Goal: Complete application form

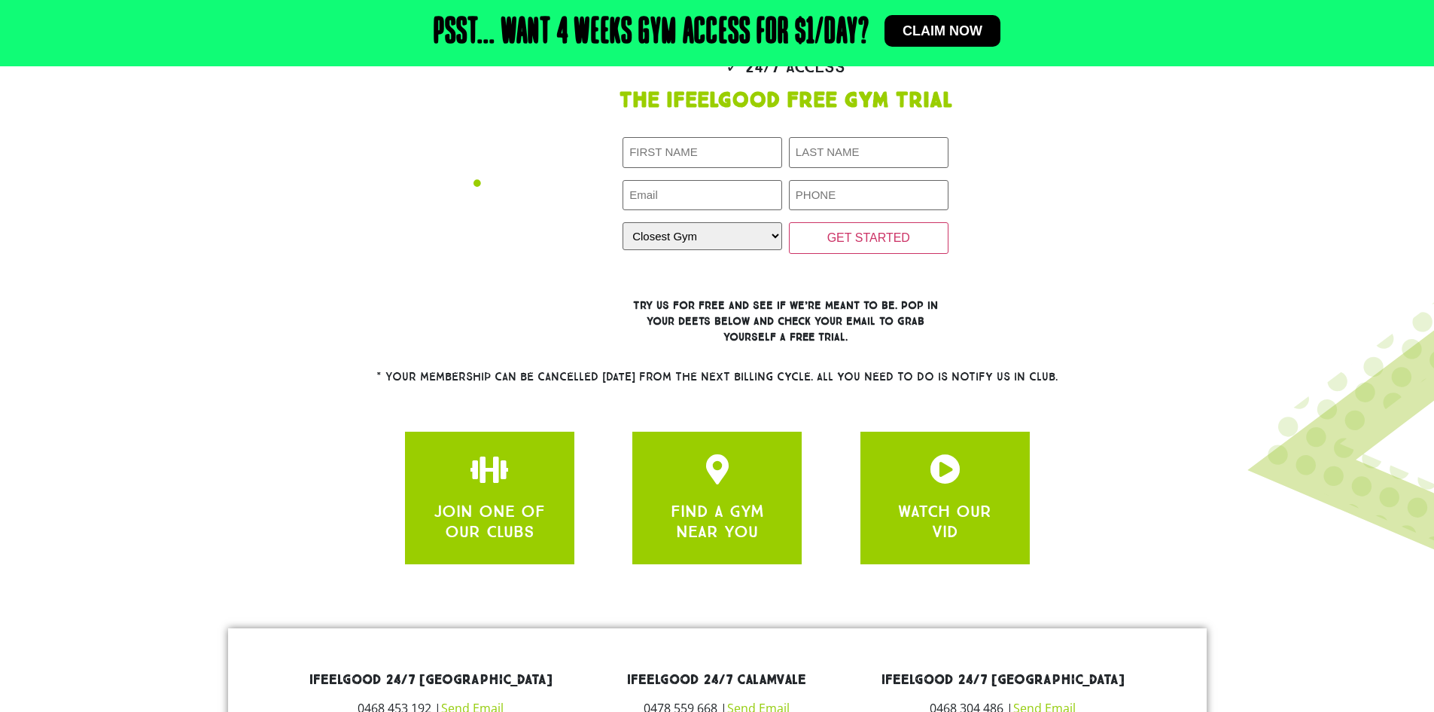
scroll to position [602, 0]
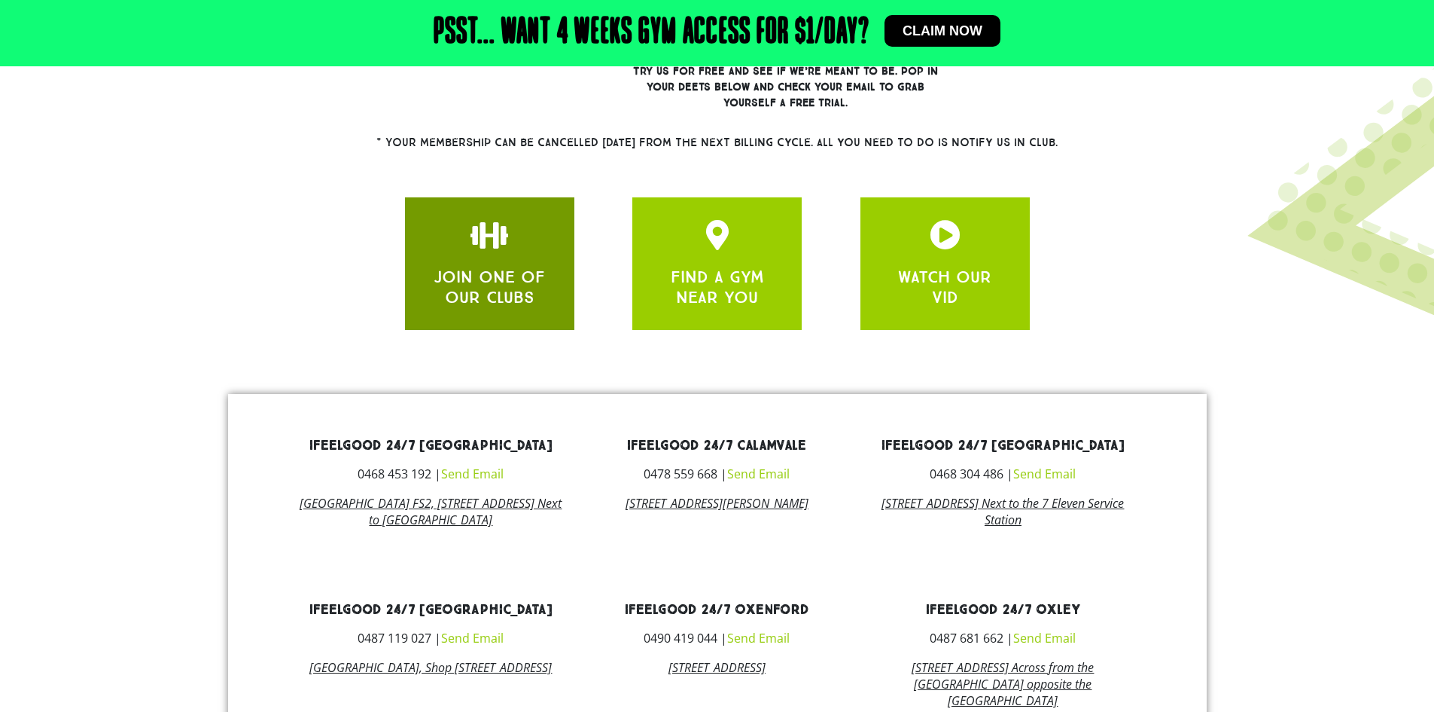
click at [482, 282] on link "JOIN ONE OF OUR CLUBS" at bounding box center [489, 287] width 111 height 40
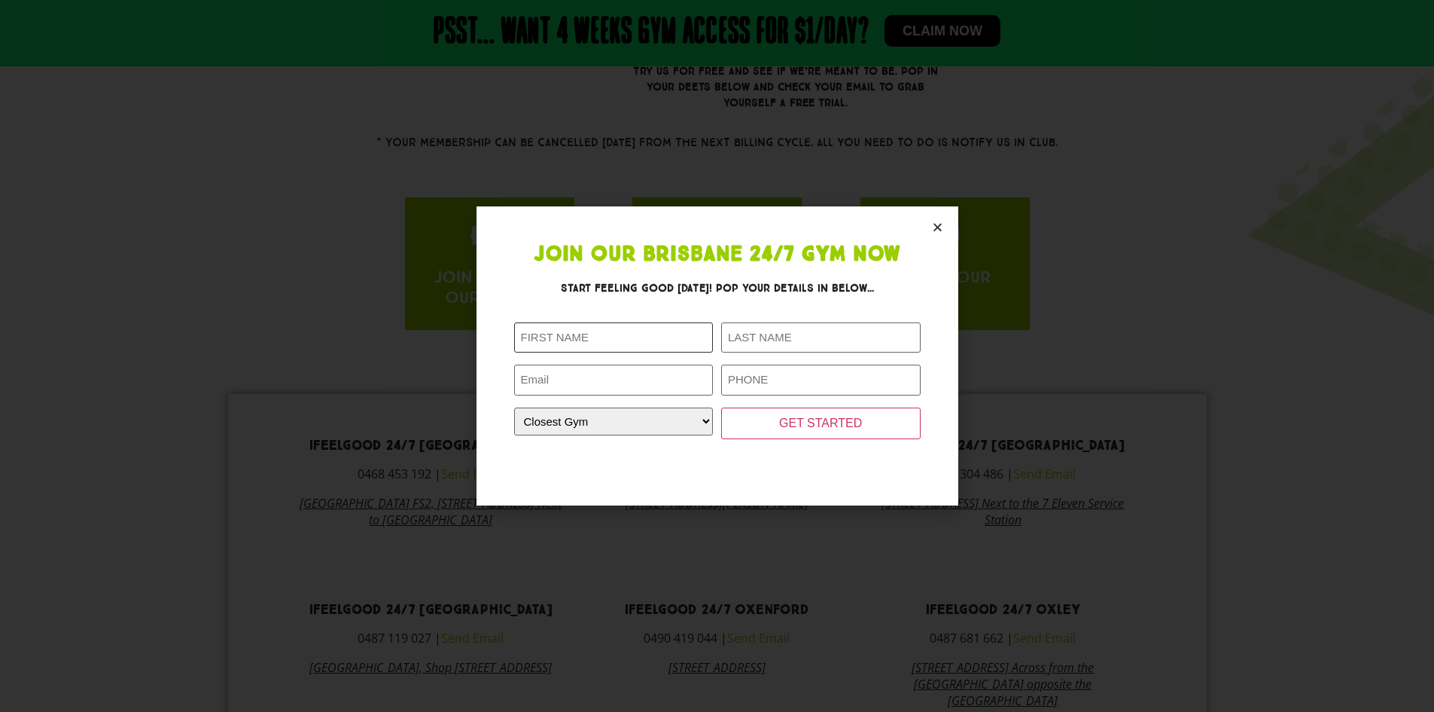
click at [572, 337] on input "First Name (Required)" at bounding box center [614, 337] width 200 height 31
type input "[PERSON_NAME]"
type input "Flaksbard"
type input "[EMAIL_ADDRESS][DOMAIN_NAME]"
type input "0480144753"
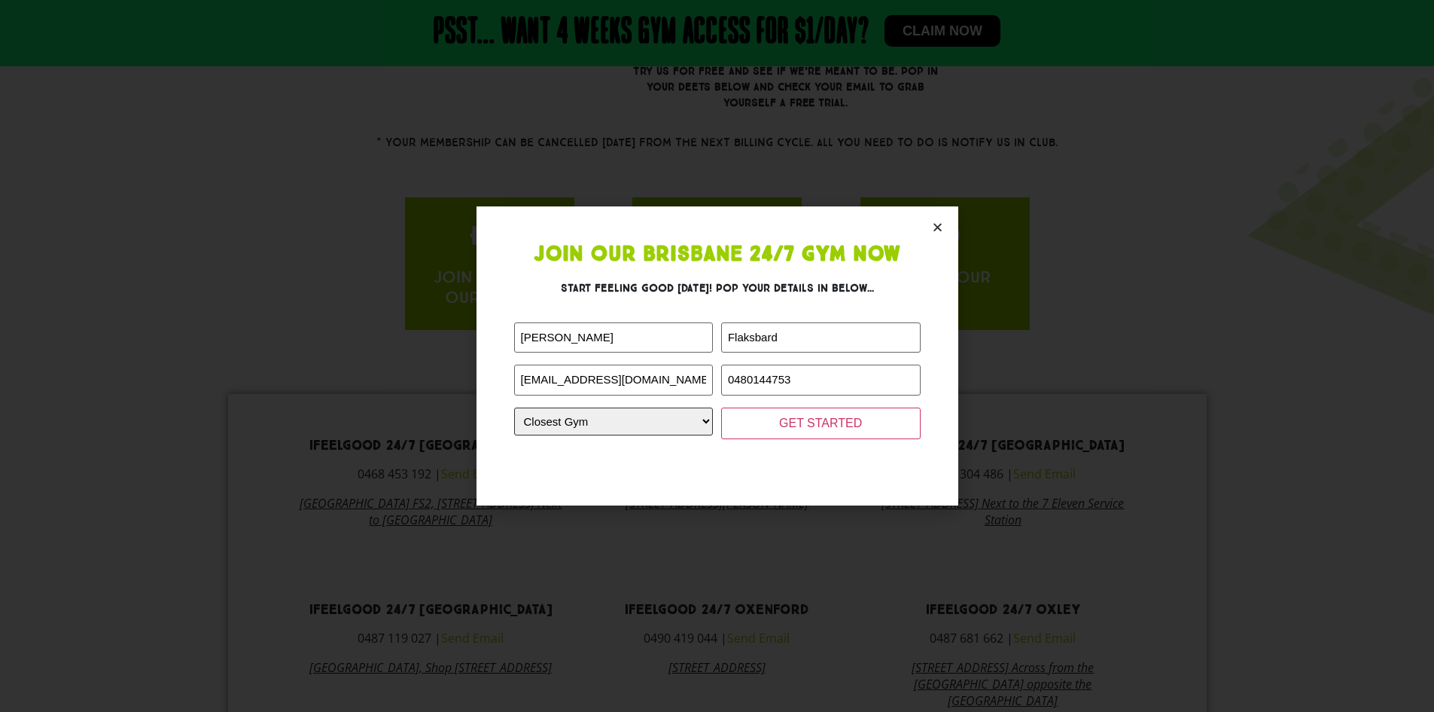
click at [636, 419] on select "Closest Gym Alexandra Hills Calamvale Coopers Plains Middle Park Oxenford Oxley…" at bounding box center [614, 421] width 200 height 28
select select "Alexandra Hills"
click at [514, 407] on select "Closest Gym Alexandra Hills Calamvale Coopers Plains Middle Park Oxenford Oxley…" at bounding box center [614, 421] width 200 height 28
click at [784, 407] on input "GET STARTED" at bounding box center [821, 423] width 200 height 32
click at [809, 428] on input "GET STARTED" at bounding box center [821, 423] width 200 height 32
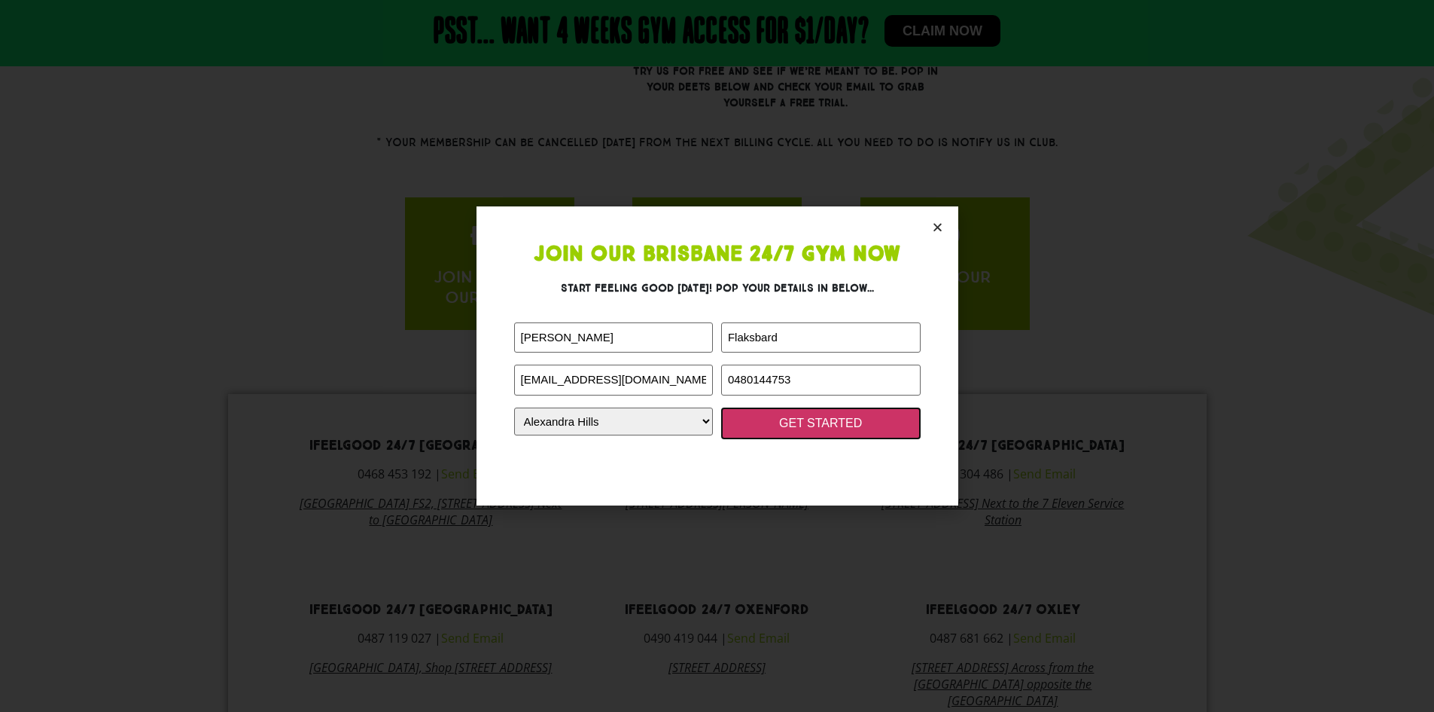
click at [814, 419] on input "GET STARTED" at bounding box center [821, 423] width 200 height 32
click at [815, 421] on input "GET STARTED" at bounding box center [821, 423] width 200 height 32
click at [819, 422] on input "GET STARTED" at bounding box center [821, 423] width 200 height 32
click at [826, 424] on input "GET STARTED" at bounding box center [821, 423] width 200 height 32
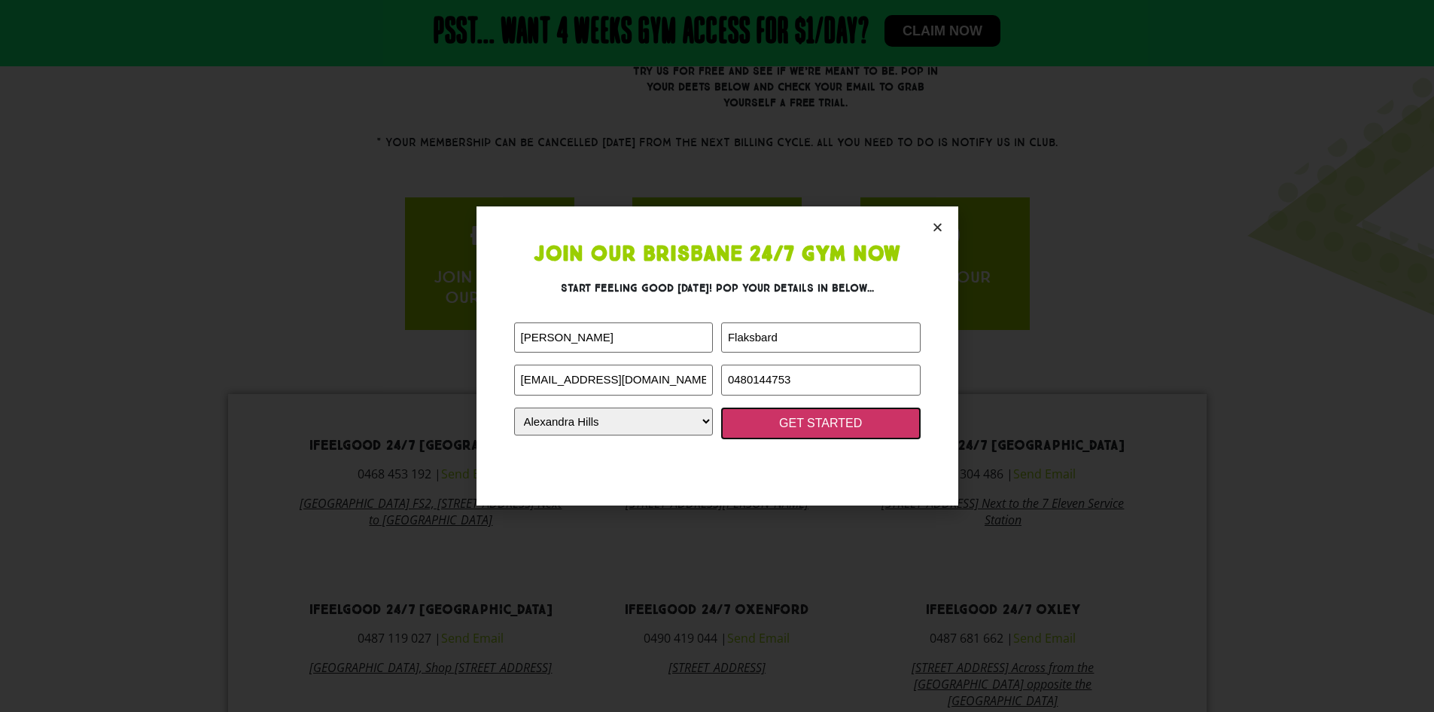
click at [857, 416] on input "GET STARTED" at bounding box center [821, 423] width 200 height 32
click at [844, 425] on input "GET STARTED" at bounding box center [821, 423] width 200 height 32
click at [936, 235] on section "Join Our Brisbane 24/7 Gym Now Start feeling good today! Pop your details in be…" at bounding box center [718, 355] width 482 height 298
click at [941, 220] on section "Join Our Brisbane 24/7 Gym Now Start feeling good today! Pop your details in be…" at bounding box center [718, 355] width 482 height 298
drag, startPoint x: 924, startPoint y: 220, endPoint x: 937, endPoint y: 215, distance: 13.6
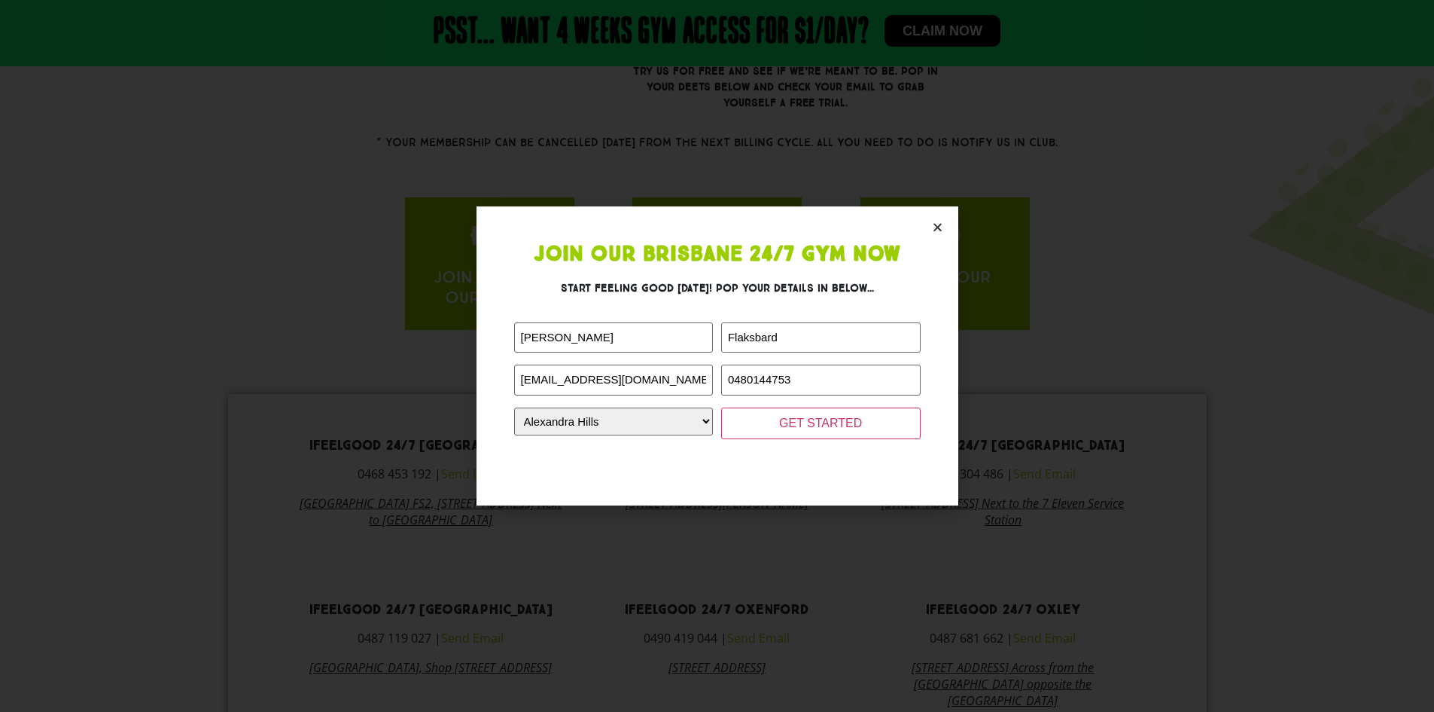
click at [925, 220] on section "Join Our Brisbane 24/7 Gym Now Start feeling good today! Pop your details in be…" at bounding box center [718, 355] width 482 height 298
click at [937, 215] on section "Join Our Brisbane 24/7 Gym Now Start feeling good today! Pop your details in be…" at bounding box center [718, 355] width 482 height 298
click at [937, 227] on icon "Close" at bounding box center [937, 226] width 11 height 11
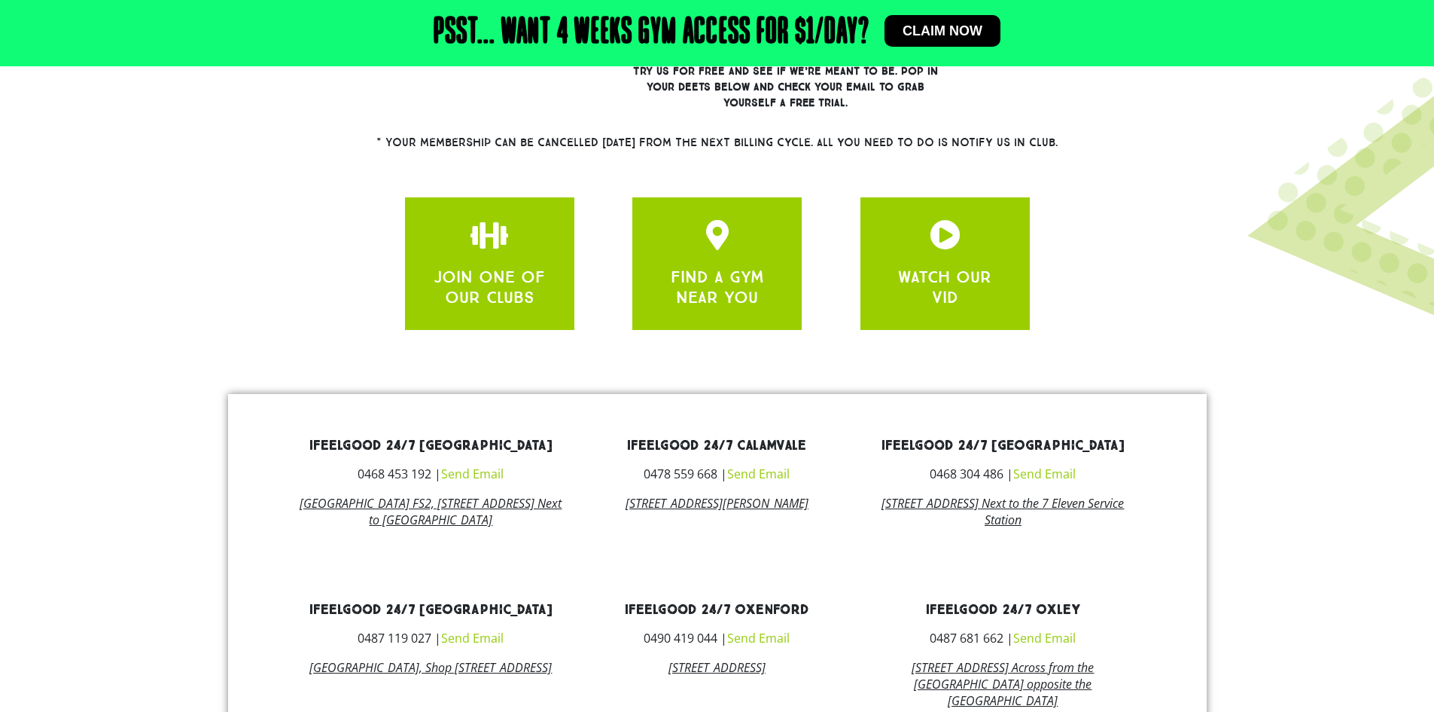
click at [962, 34] on span "Claim now" at bounding box center [943, 31] width 80 height 14
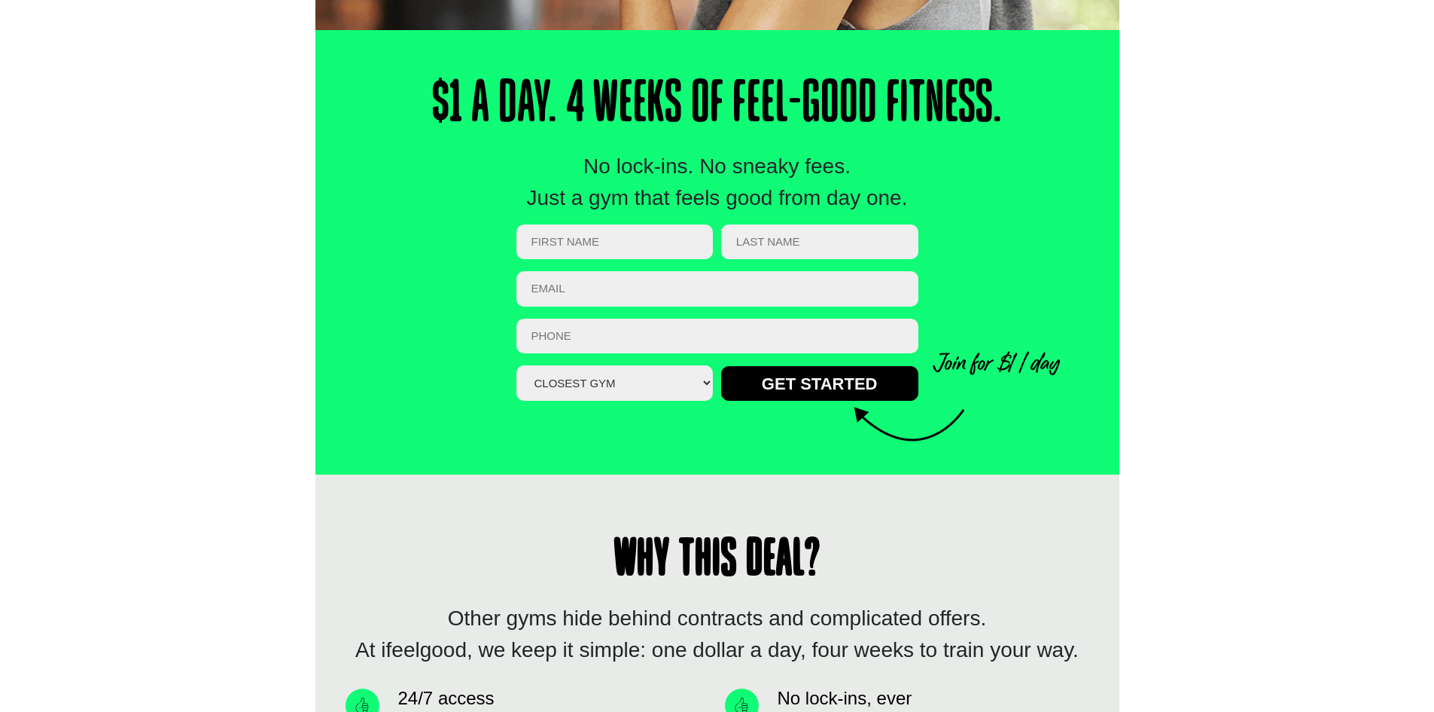
scroll to position [527, 0]
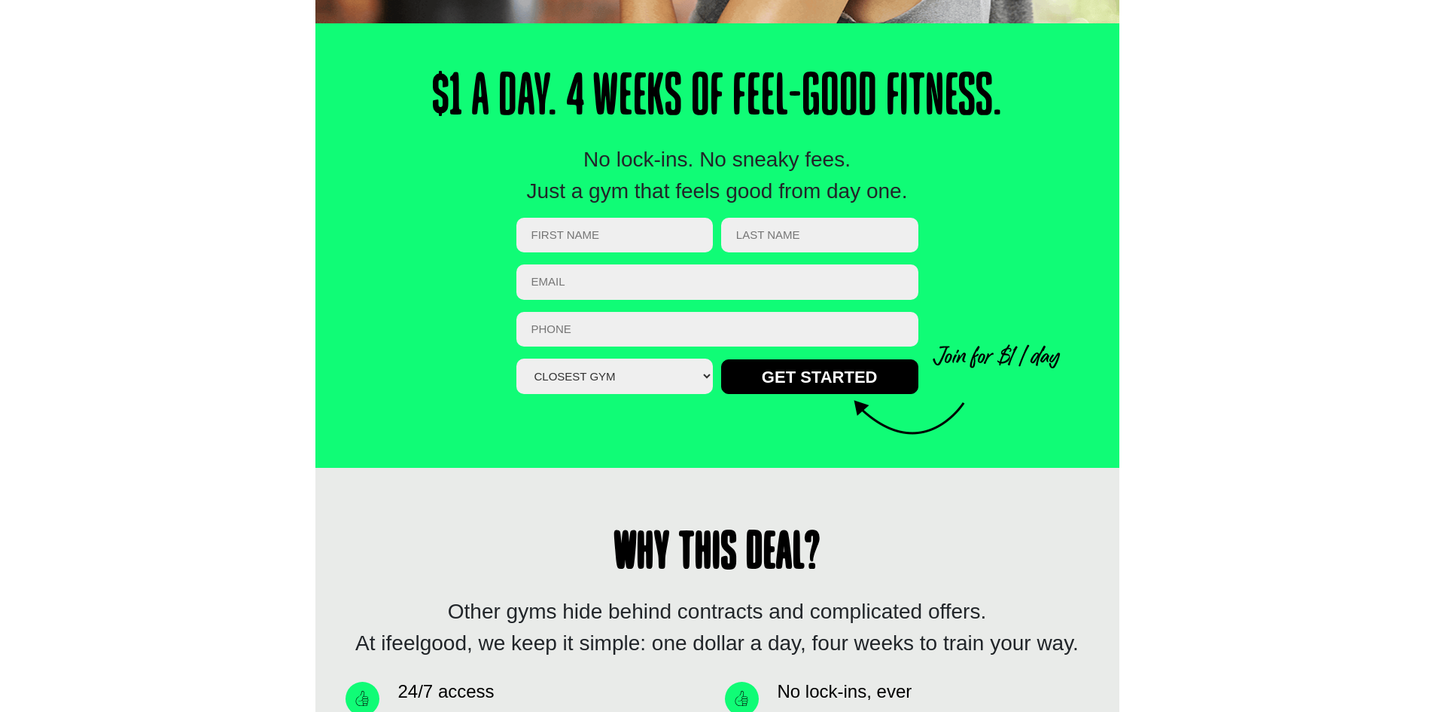
click at [623, 241] on input "First Name (Required)" at bounding box center [615, 235] width 197 height 35
type input "[PERSON_NAME]"
type input "Flaksbard"
type input "luizff2010@gmail.com"
type input "0480144753"
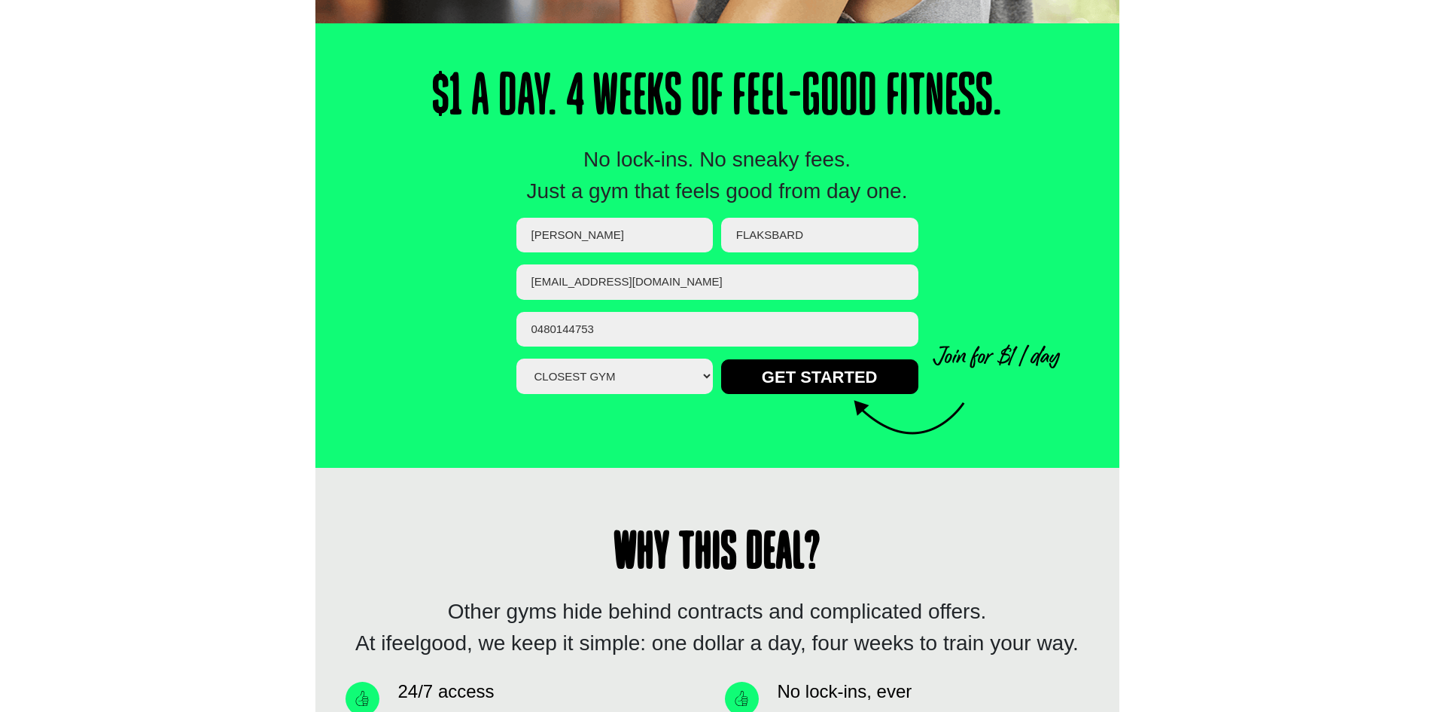
click at [635, 363] on select "Closest Gym Alexandra Hills Calamvale Coopers Plains Middle Park Oxley Park Rid…" at bounding box center [615, 375] width 197 height 35
select select "Alexandra Hills"
click at [517, 358] on select "Closest Gym Alexandra Hills Calamvale Coopers Plains Middle Park Oxley Park Rid…" at bounding box center [615, 375] width 197 height 35
click at [754, 376] on input "GET STARTED" at bounding box center [819, 376] width 197 height 35
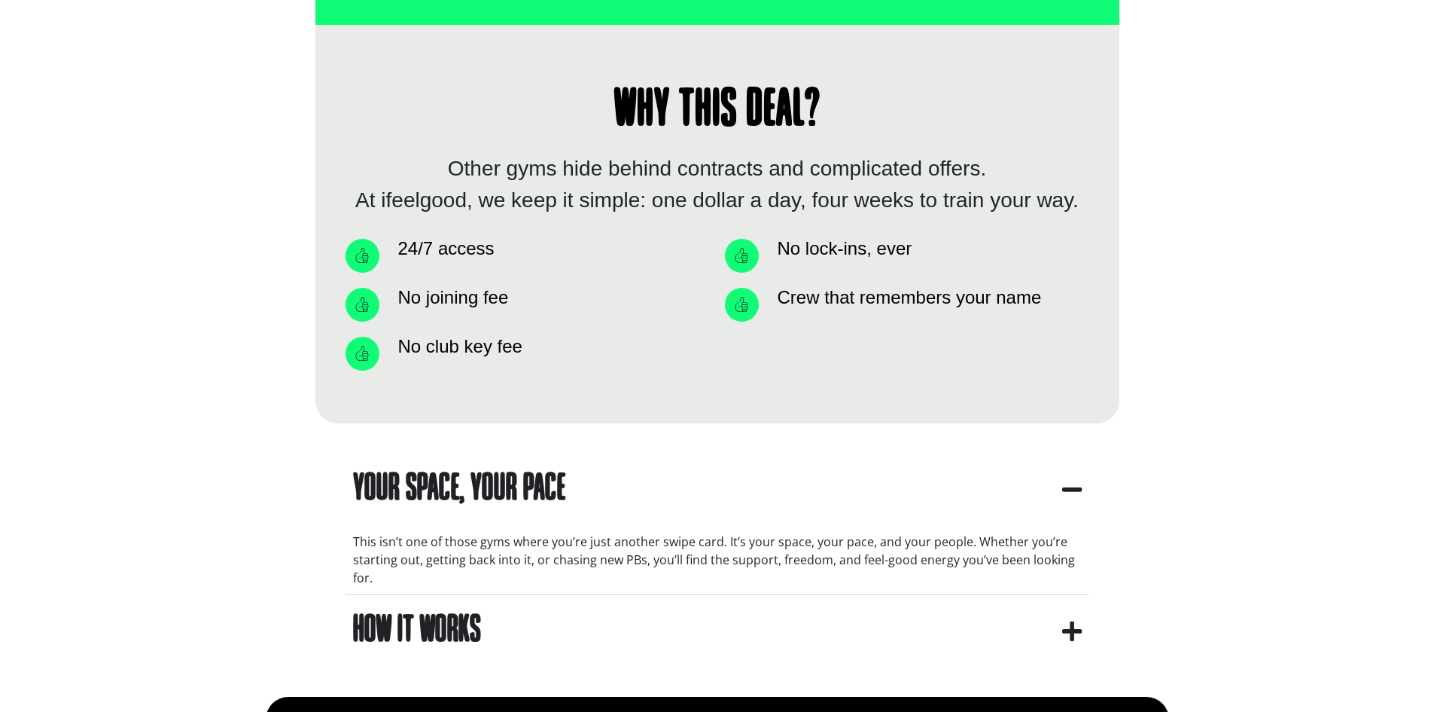
scroll to position [979, 0]
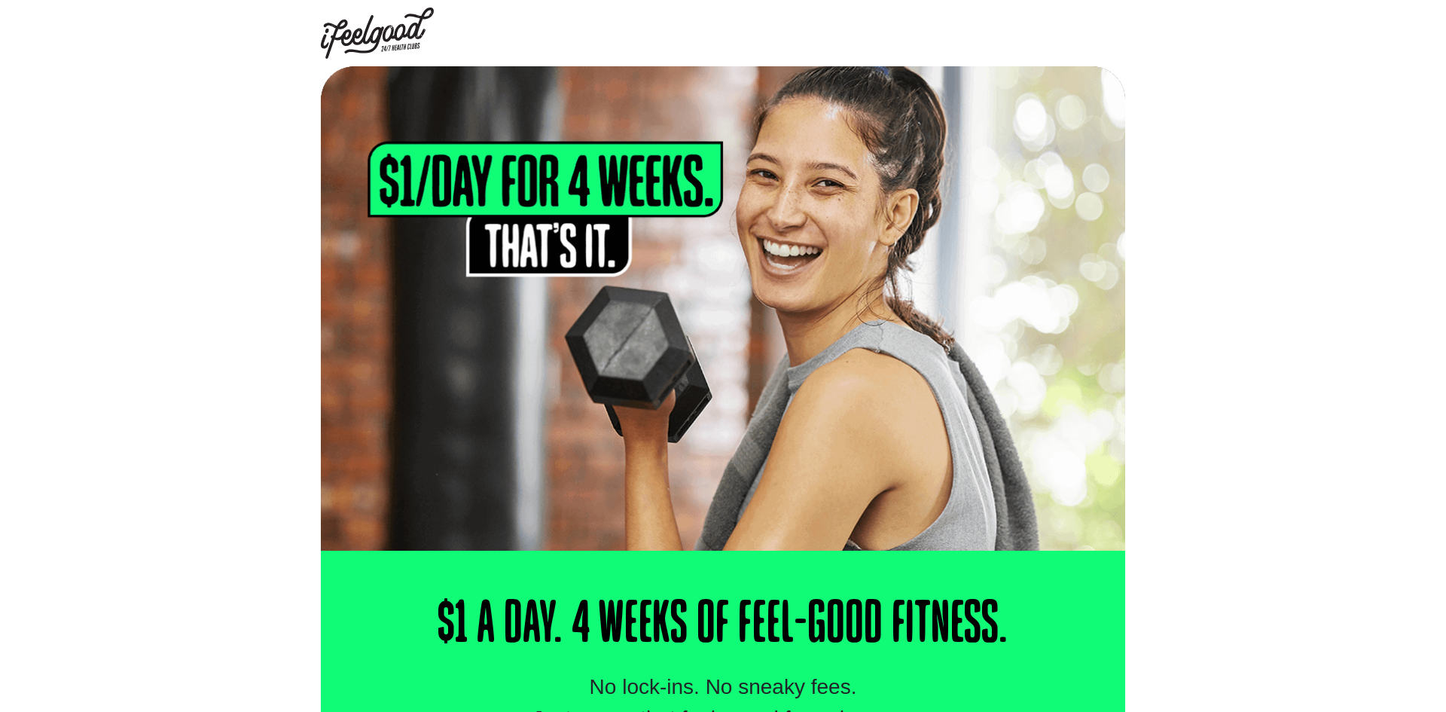
select select "Alexandra Hills"
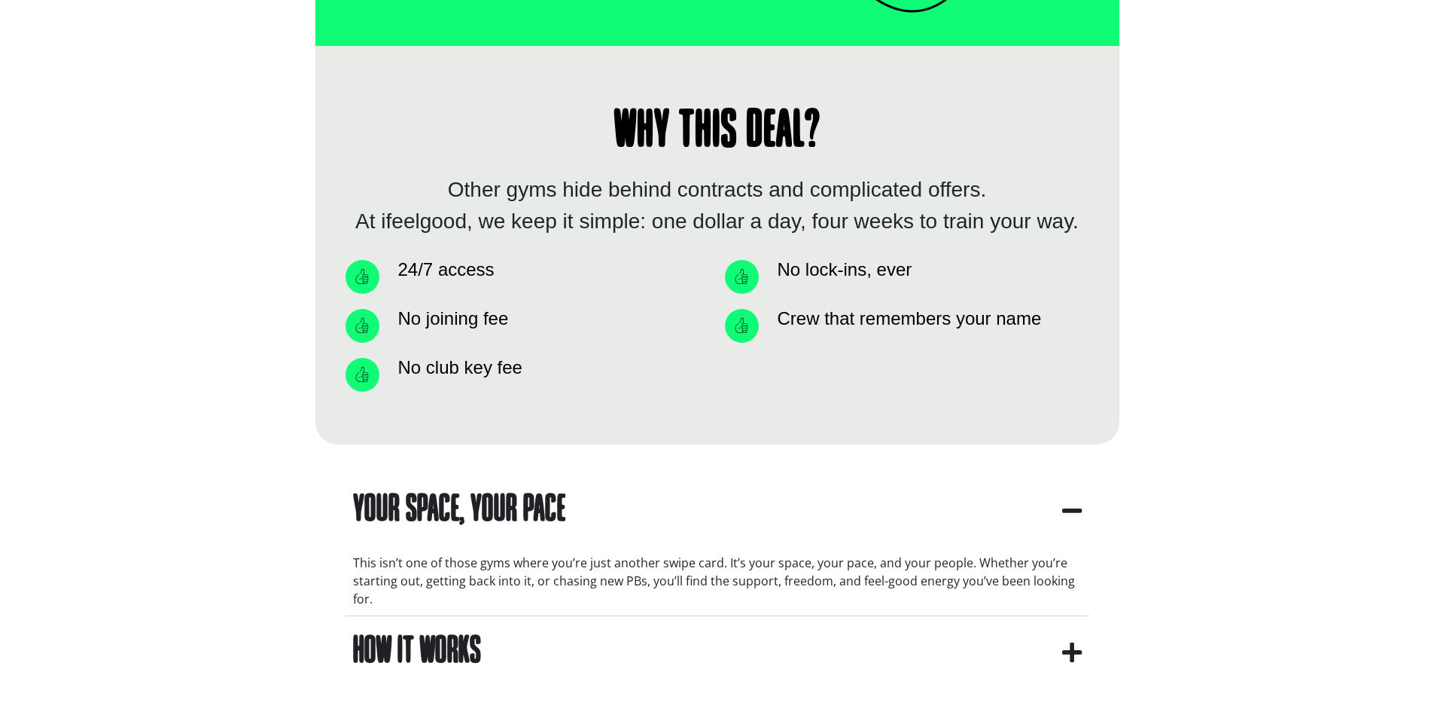
scroll to position [979, 0]
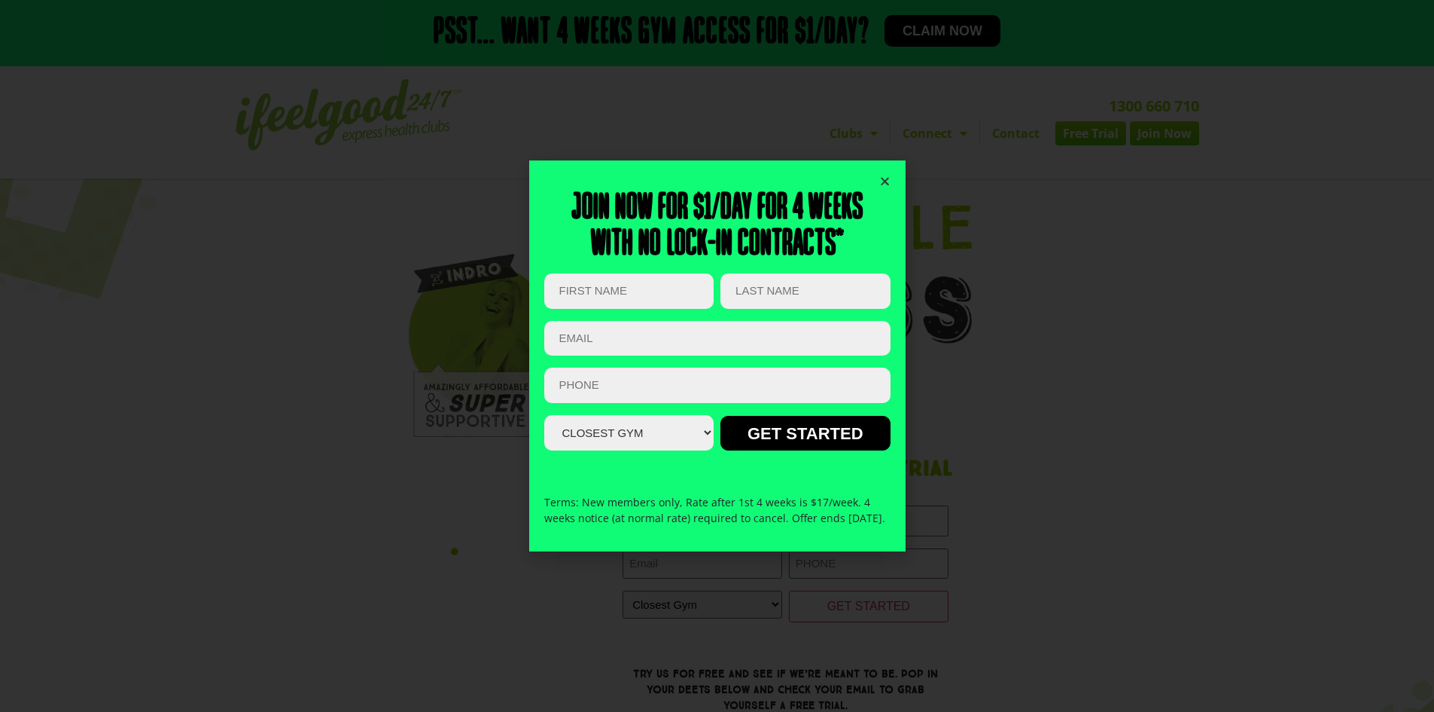
click at [880, 165] on div "Join now for $1/day for 4 weeks With no lock-in contracts* X/Twitter This field…" at bounding box center [717, 355] width 346 height 391
click at [892, 167] on div "Join now for $1/day for 4 weeks With no lock-in contracts* X/Twitter This field…" at bounding box center [717, 355] width 376 height 391
click at [882, 175] on icon "Close" at bounding box center [884, 180] width 11 height 11
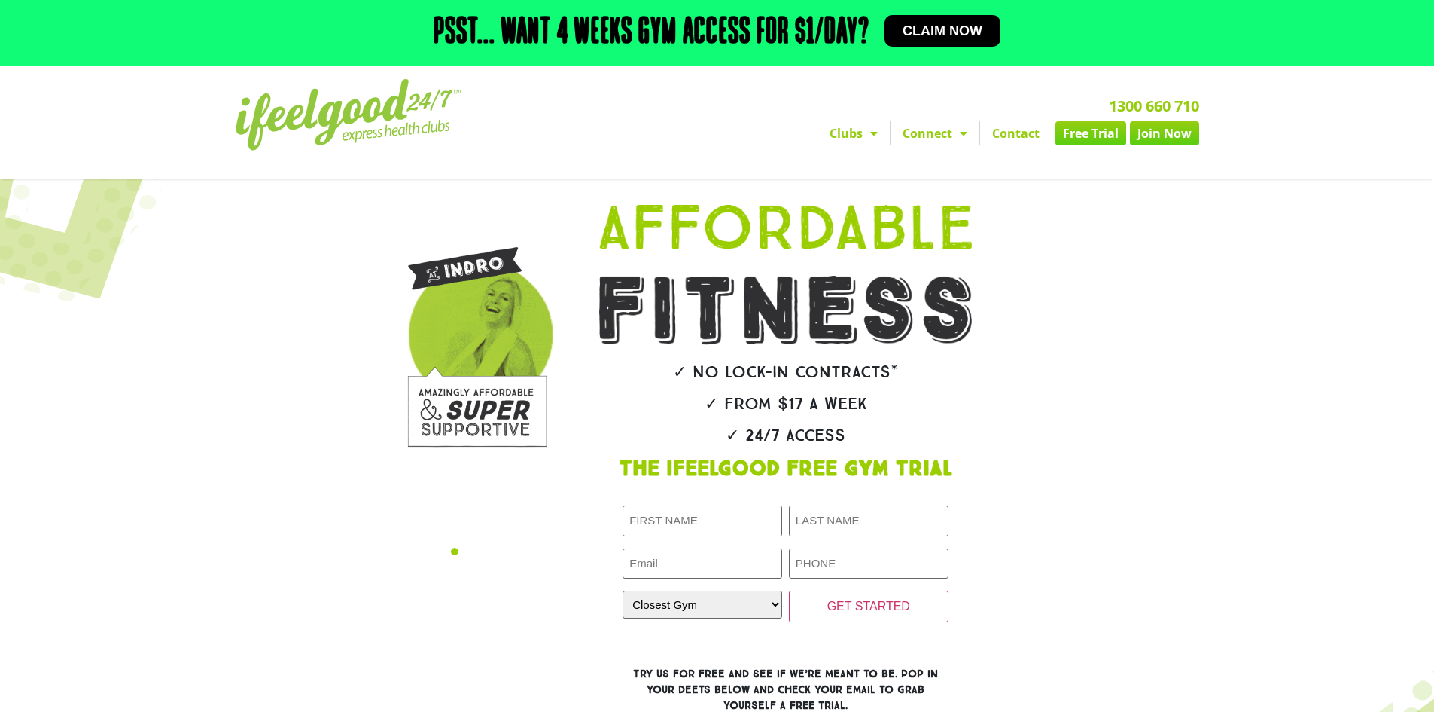
click at [1183, 139] on link "Join Now" at bounding box center [1164, 133] width 69 height 24
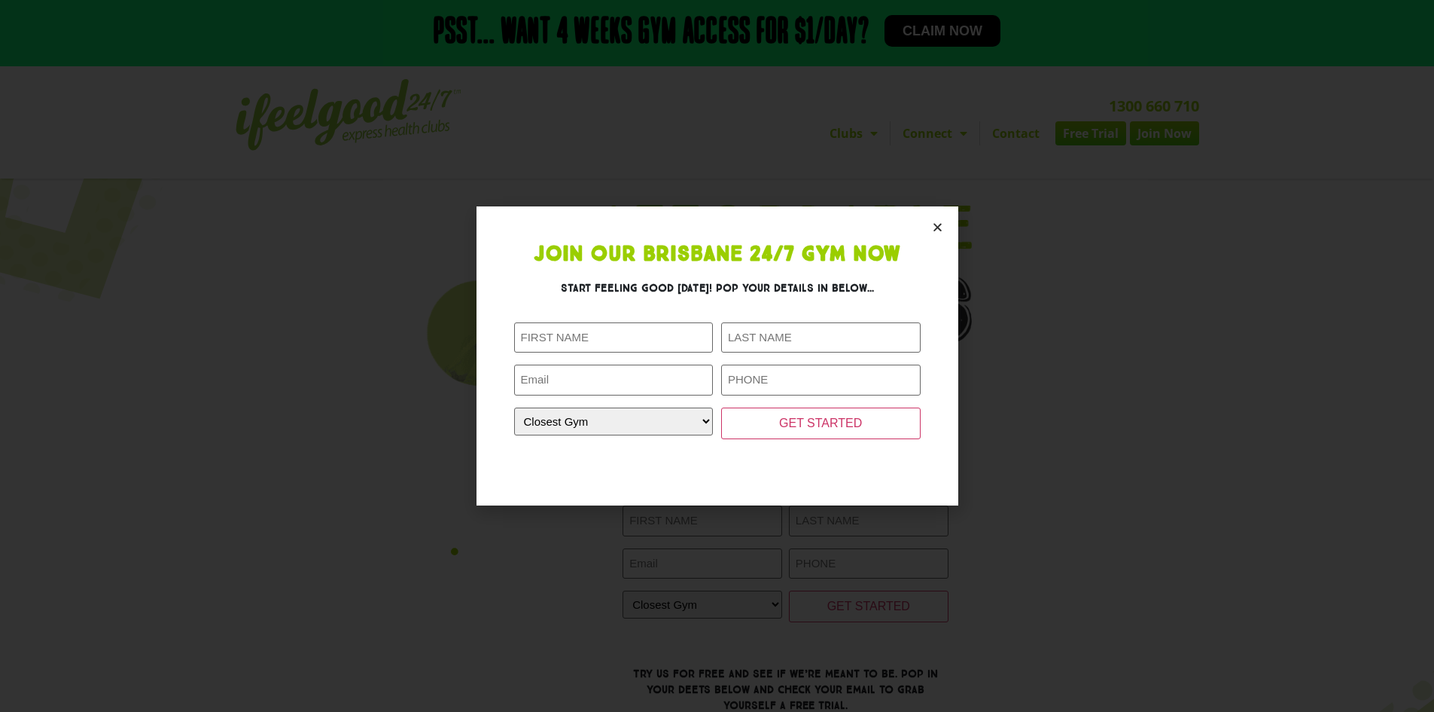
scroll to position [9, 0]
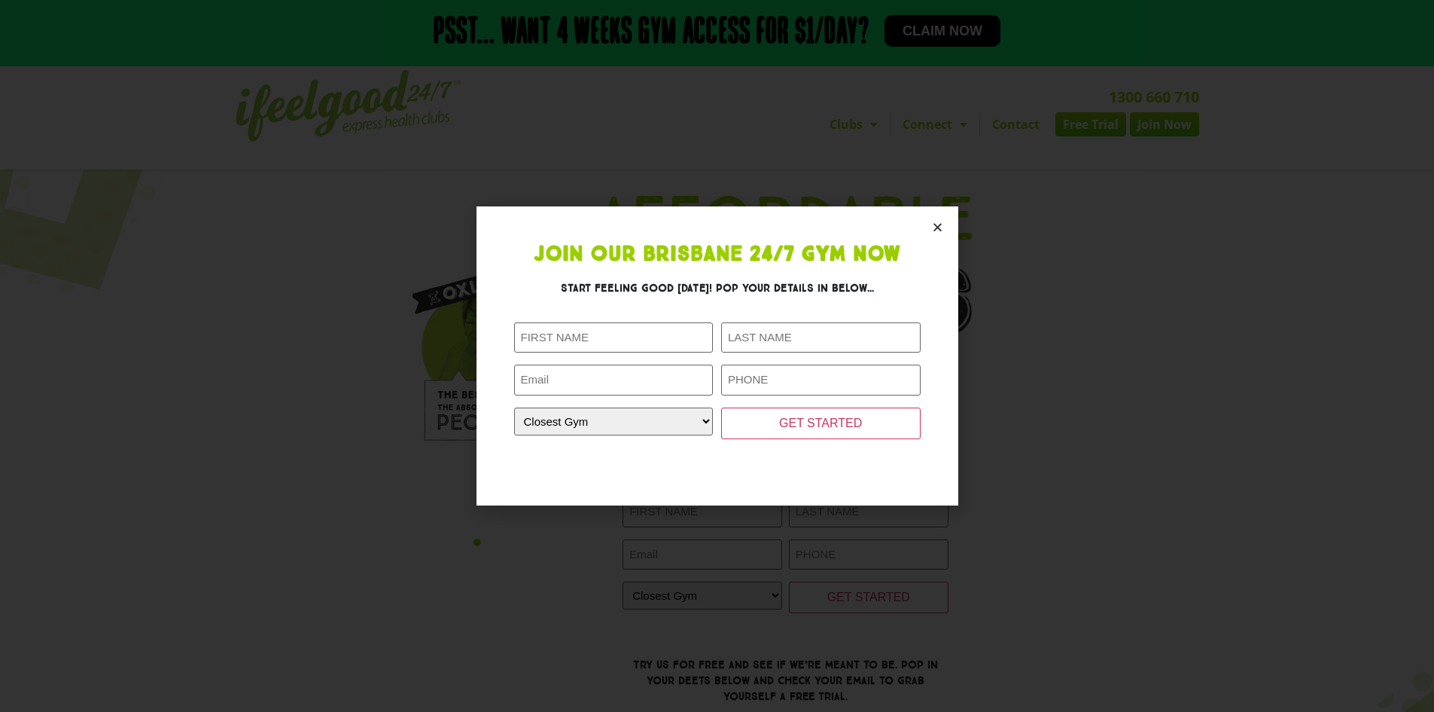
click at [938, 232] on icon "Close" at bounding box center [937, 226] width 11 height 11
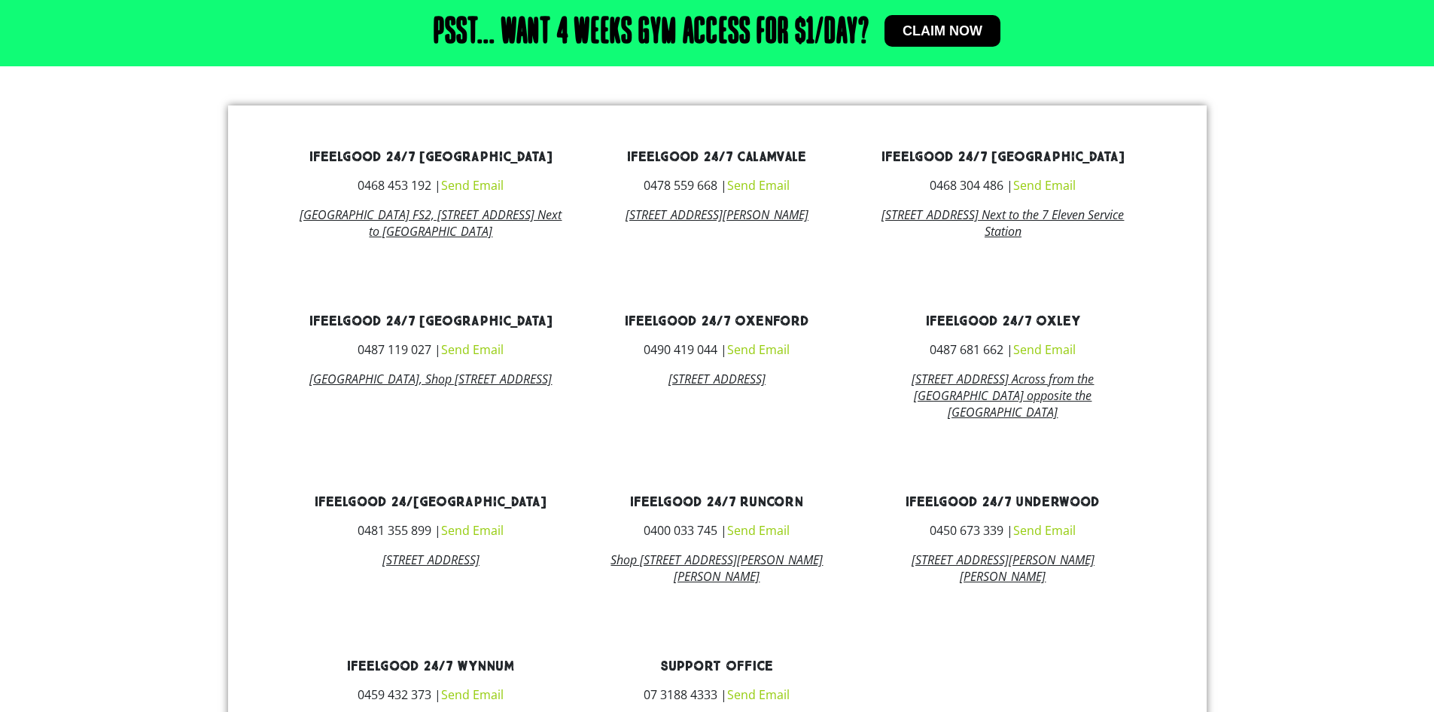
scroll to position [1063, 0]
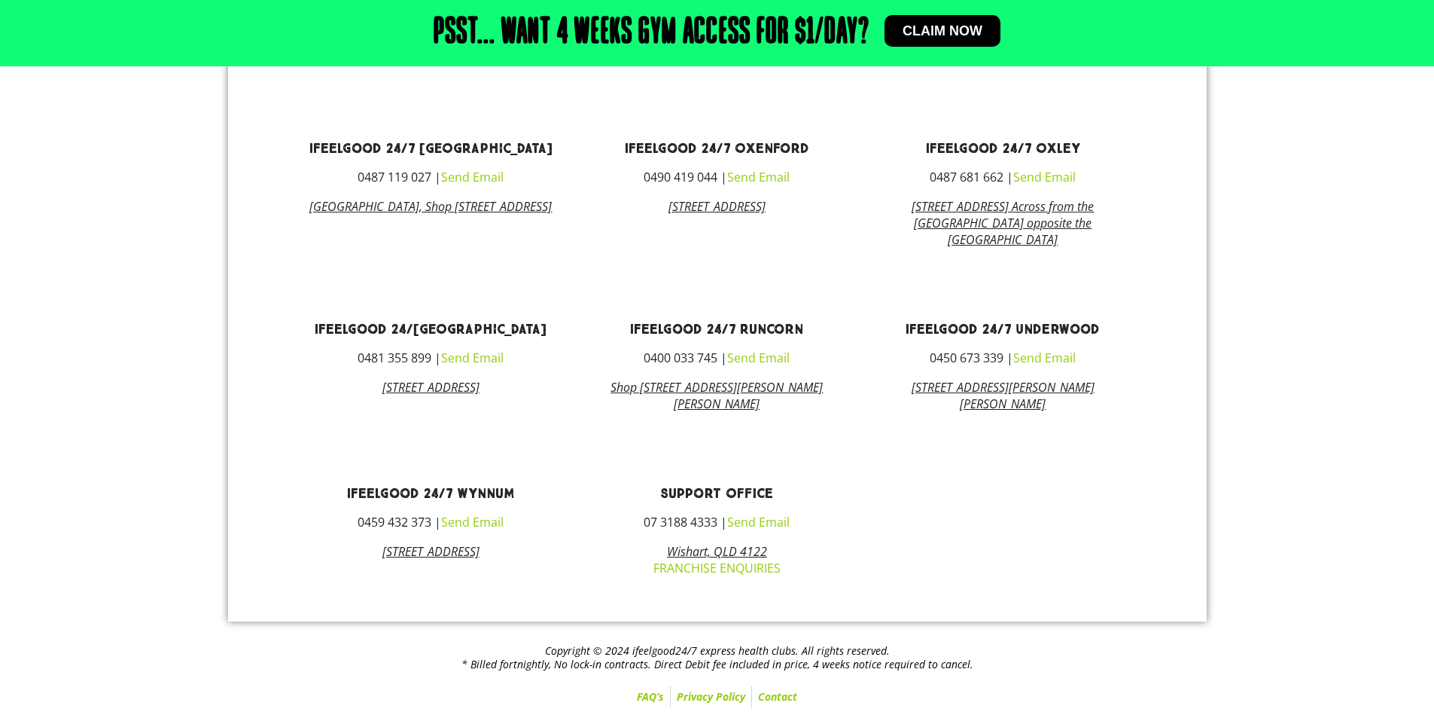
click at [743, 576] on link "FRANCHISE ENQUIRIES" at bounding box center [717, 567] width 127 height 17
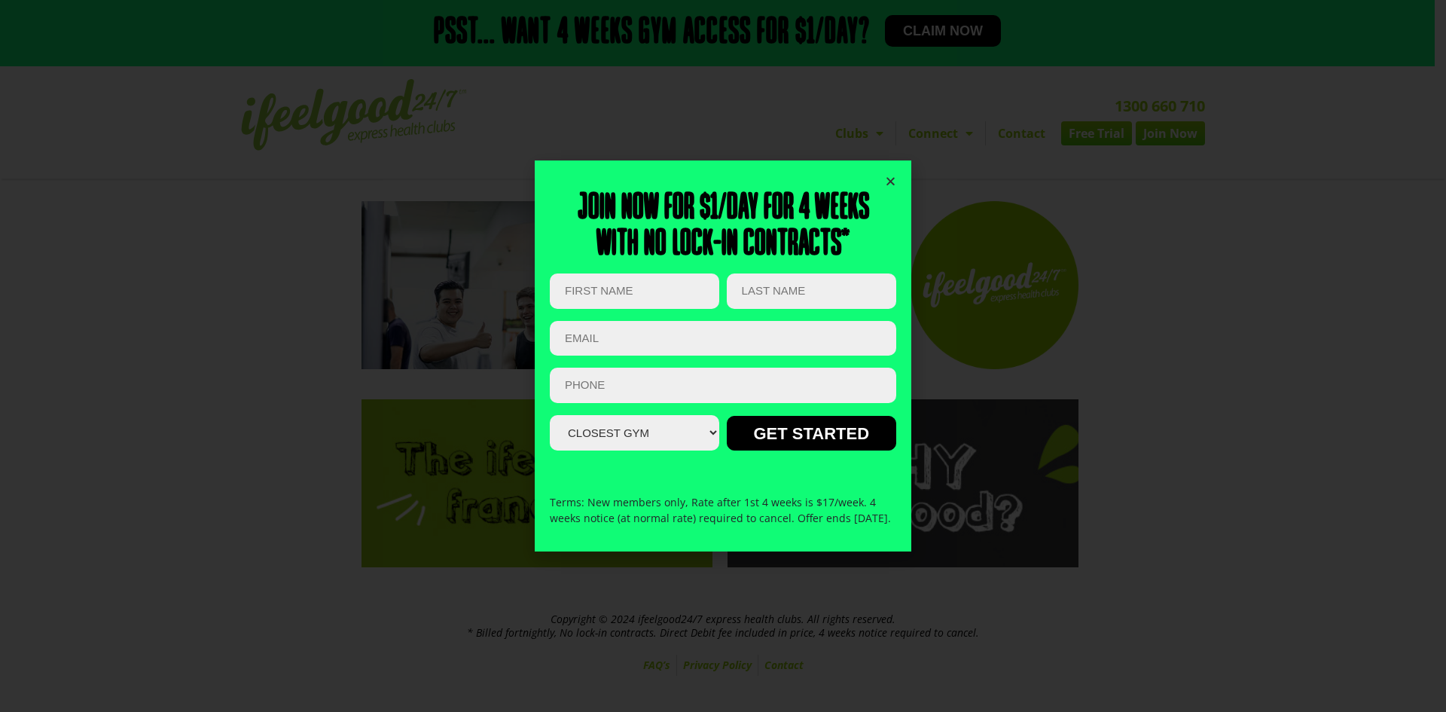
click at [885, 165] on div "Join now for $1/day for 4 weeks With no lock-in contracts* Phone This field is …" at bounding box center [723, 355] width 346 height 391
click at [885, 175] on icon "Close" at bounding box center [890, 180] width 11 height 11
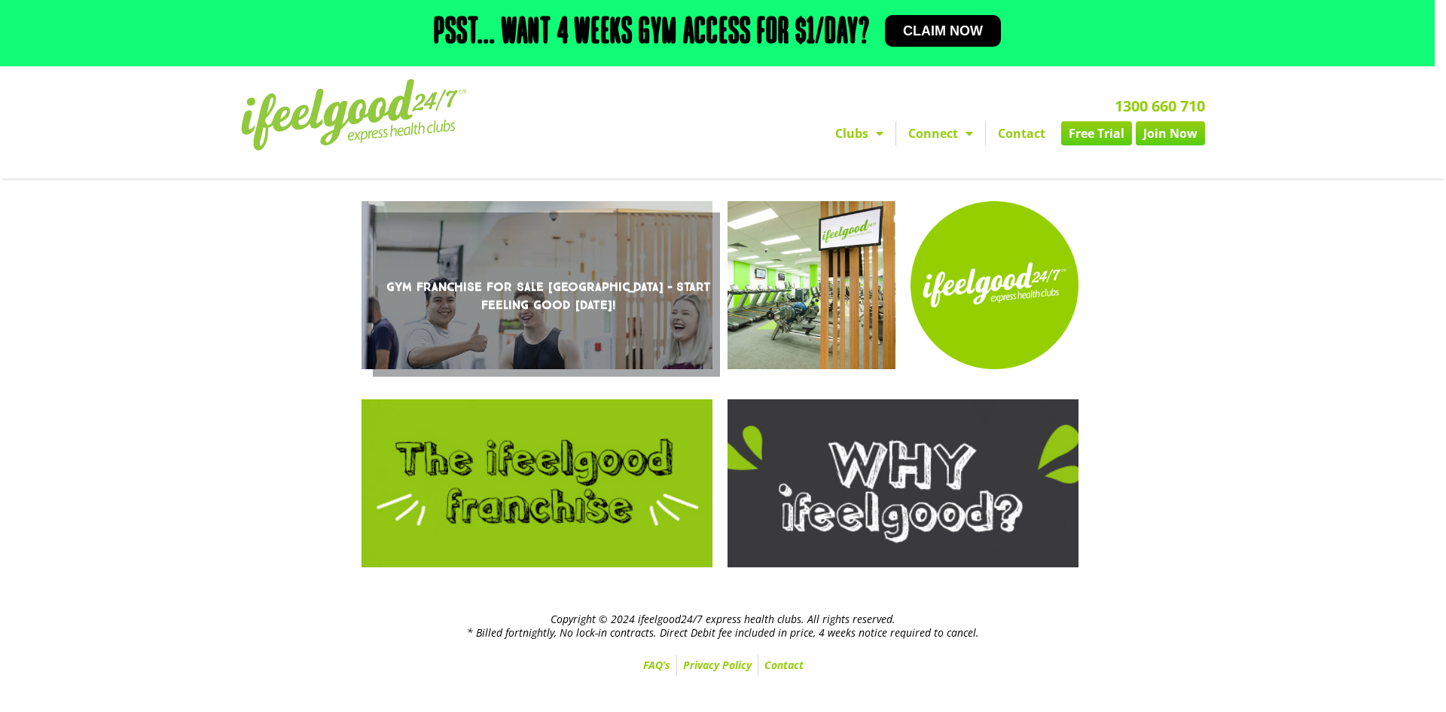
click at [501, 277] on link "Gym Franchise For Sale Brisbane – Start Feeling Good Today!" at bounding box center [536, 285] width 351 height 168
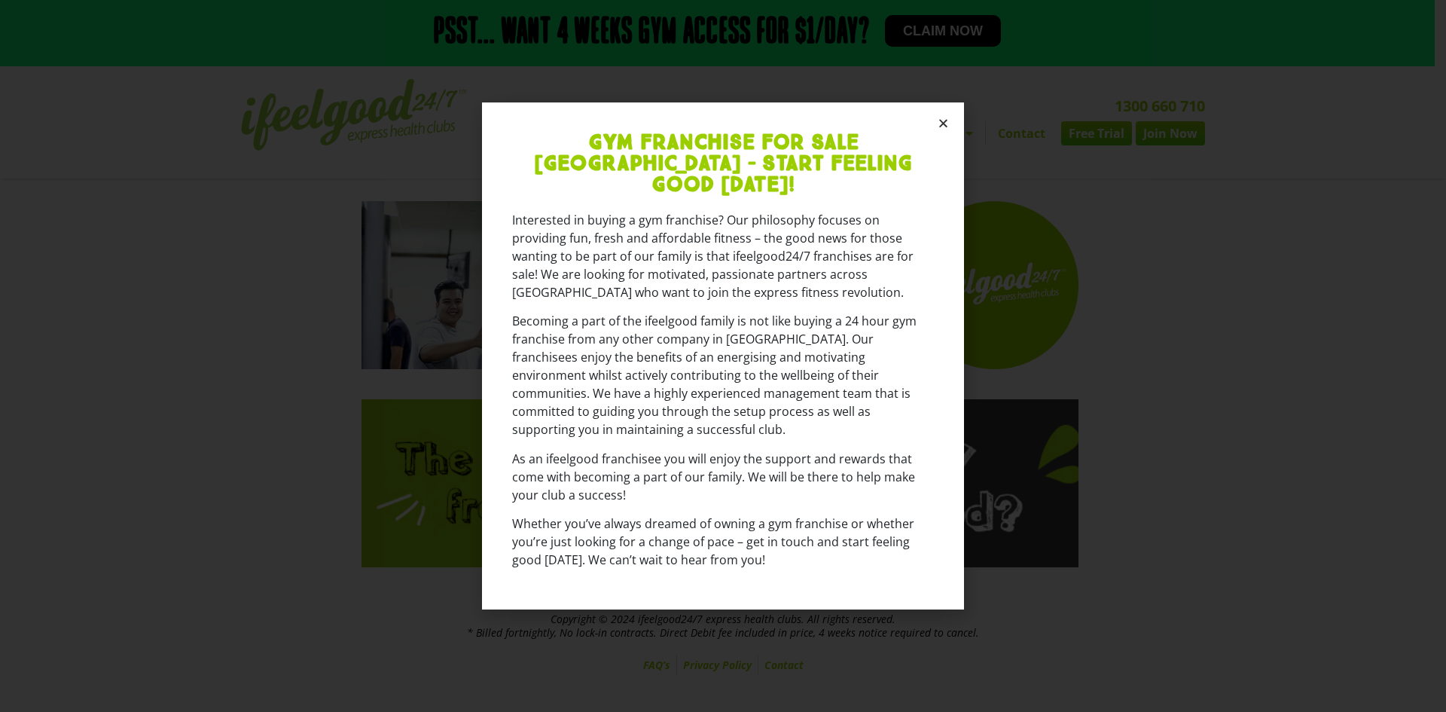
click at [937, 129] on icon "Close" at bounding box center [942, 122] width 11 height 11
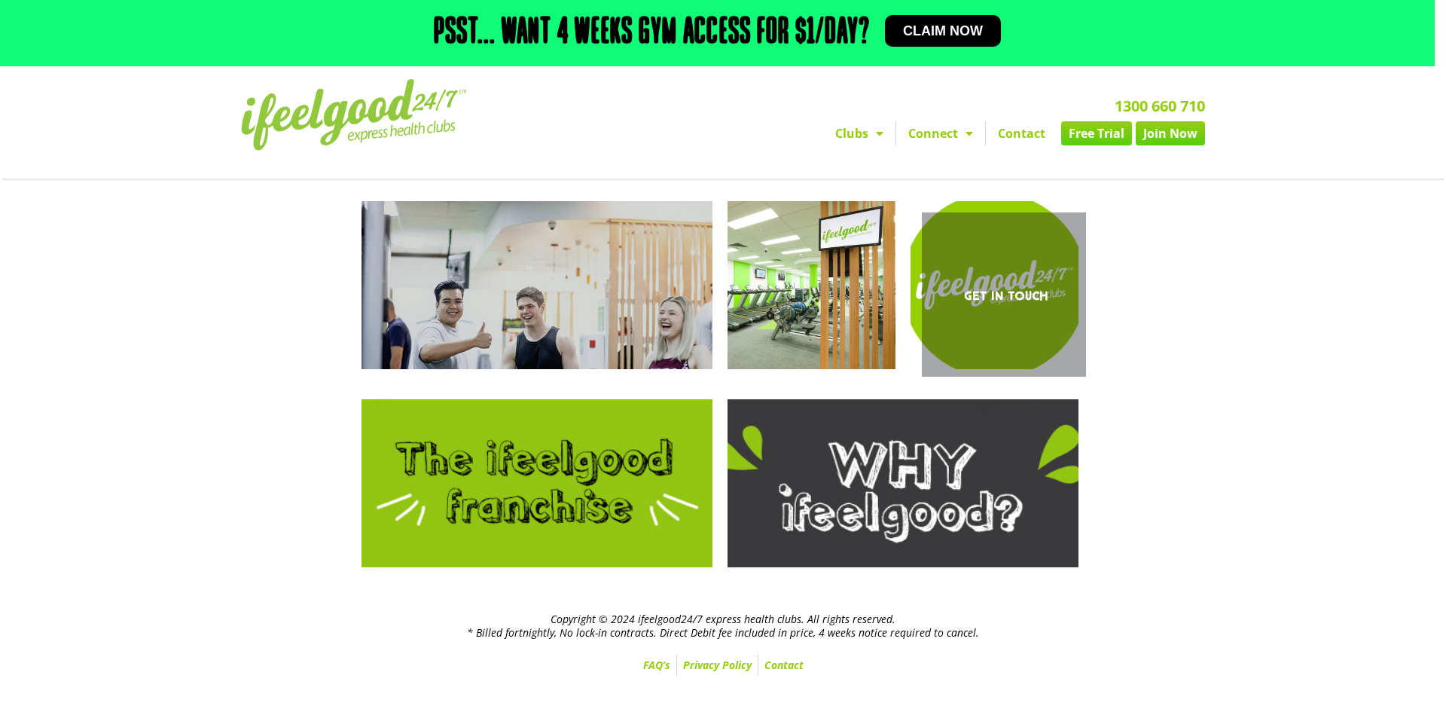
click at [985, 288] on link "Get In Touch" at bounding box center [994, 285] width 168 height 168
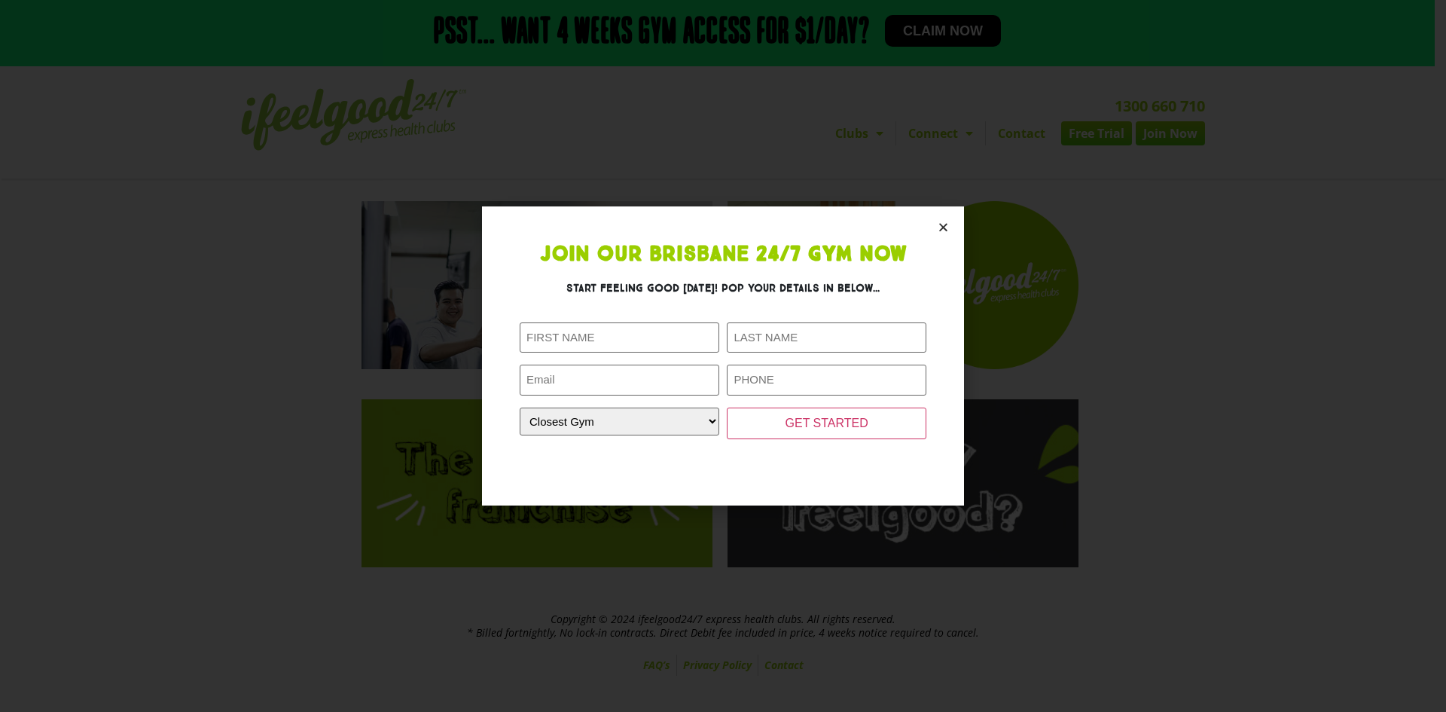
click at [943, 220] on section "Join Our Brisbane 24/7 Gym Now Start feeling good today! Pop your details in be…" at bounding box center [723, 355] width 482 height 298
click at [939, 224] on icon "Close" at bounding box center [942, 226] width 11 height 11
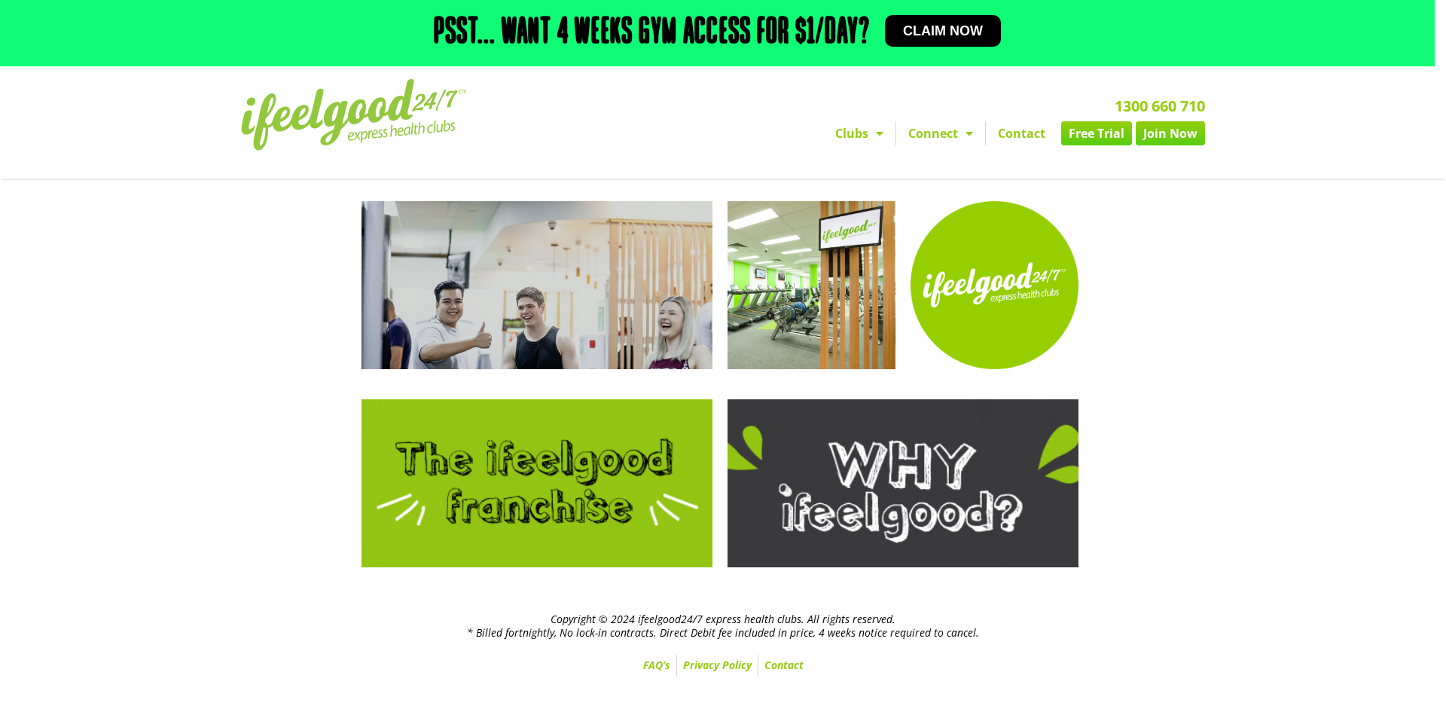
click at [870, 136] on span "Menu" at bounding box center [875, 133] width 15 height 27
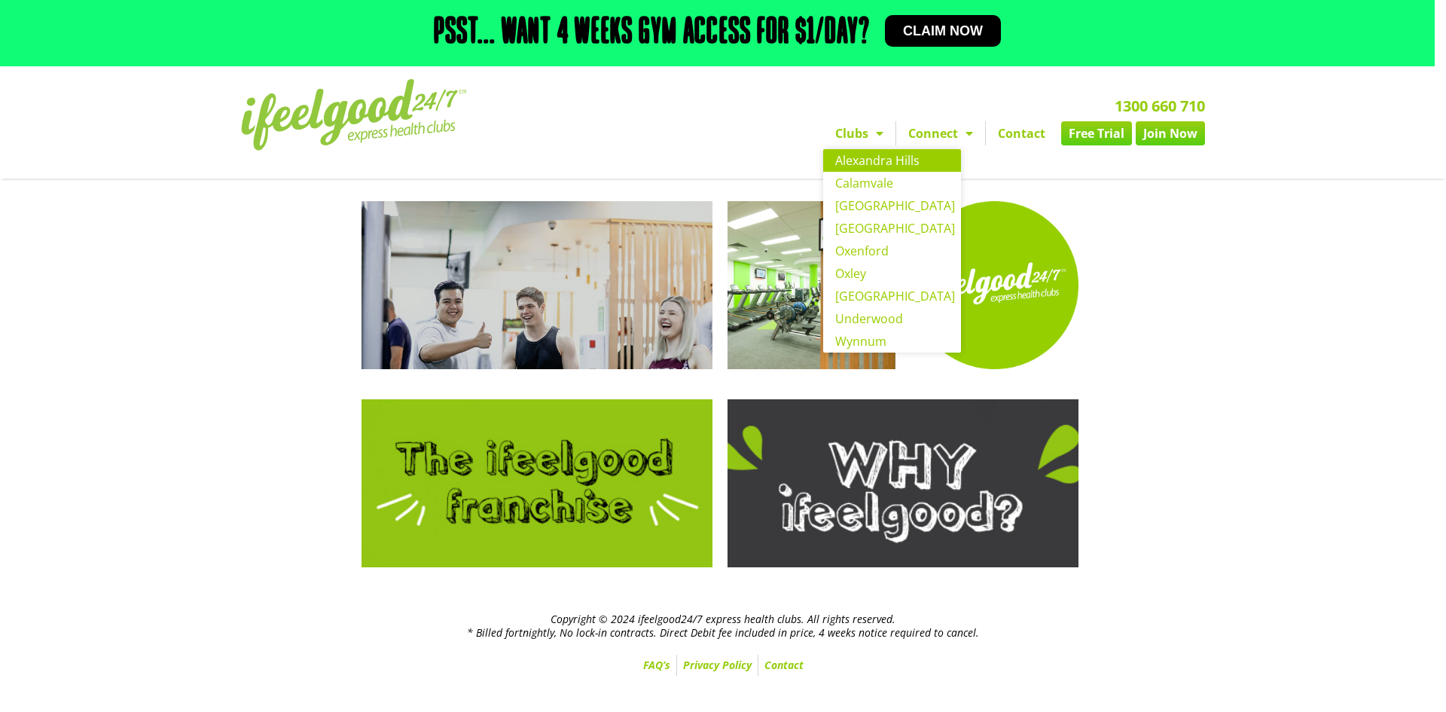
click at [876, 162] on link "Alexandra Hills" at bounding box center [892, 160] width 138 height 23
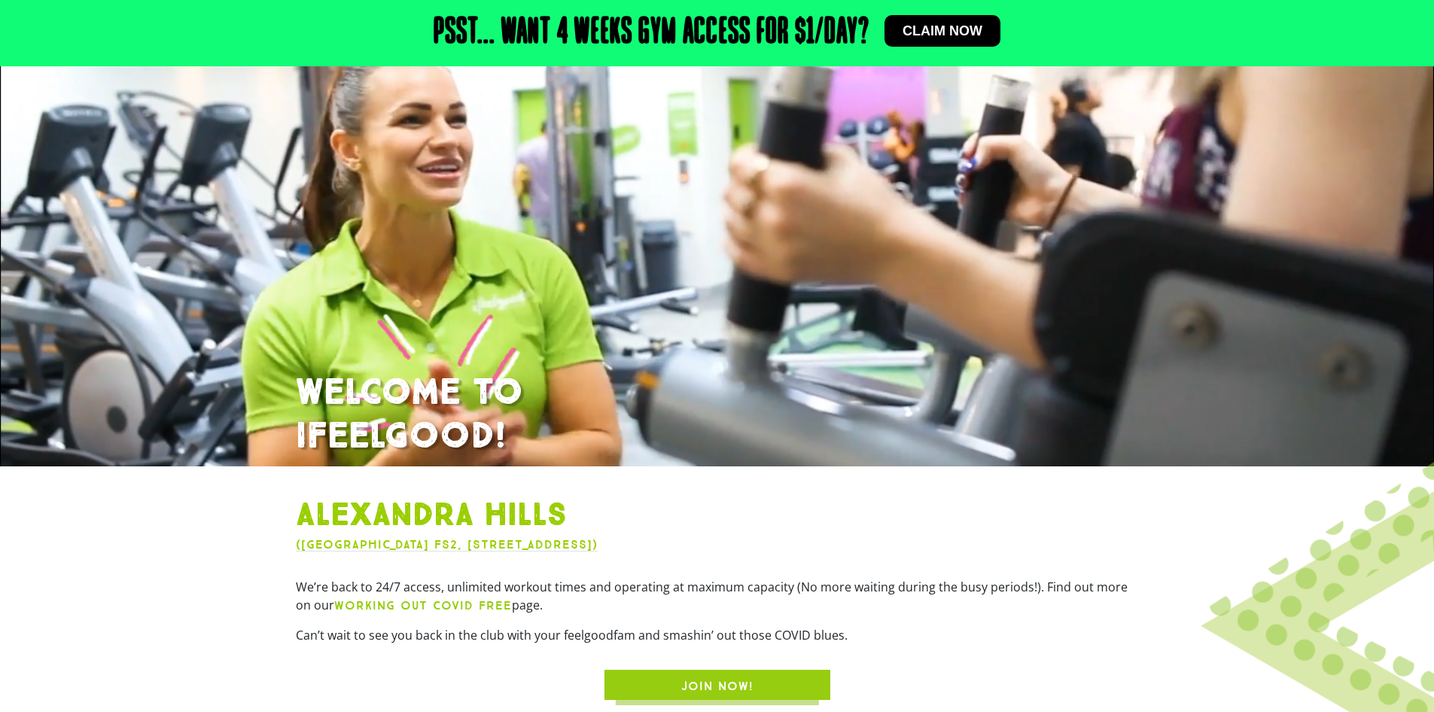
scroll to position [301, 0]
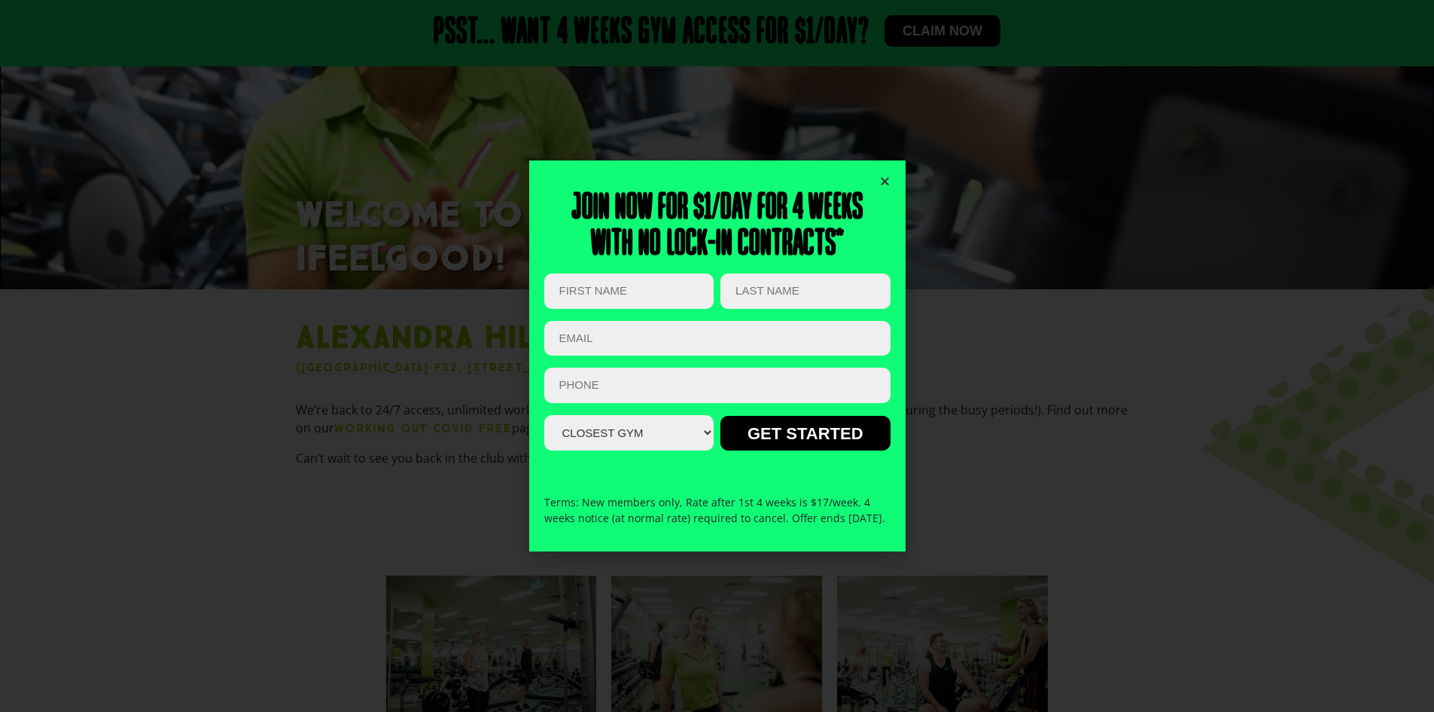
click at [881, 175] on icon "Close" at bounding box center [884, 180] width 11 height 11
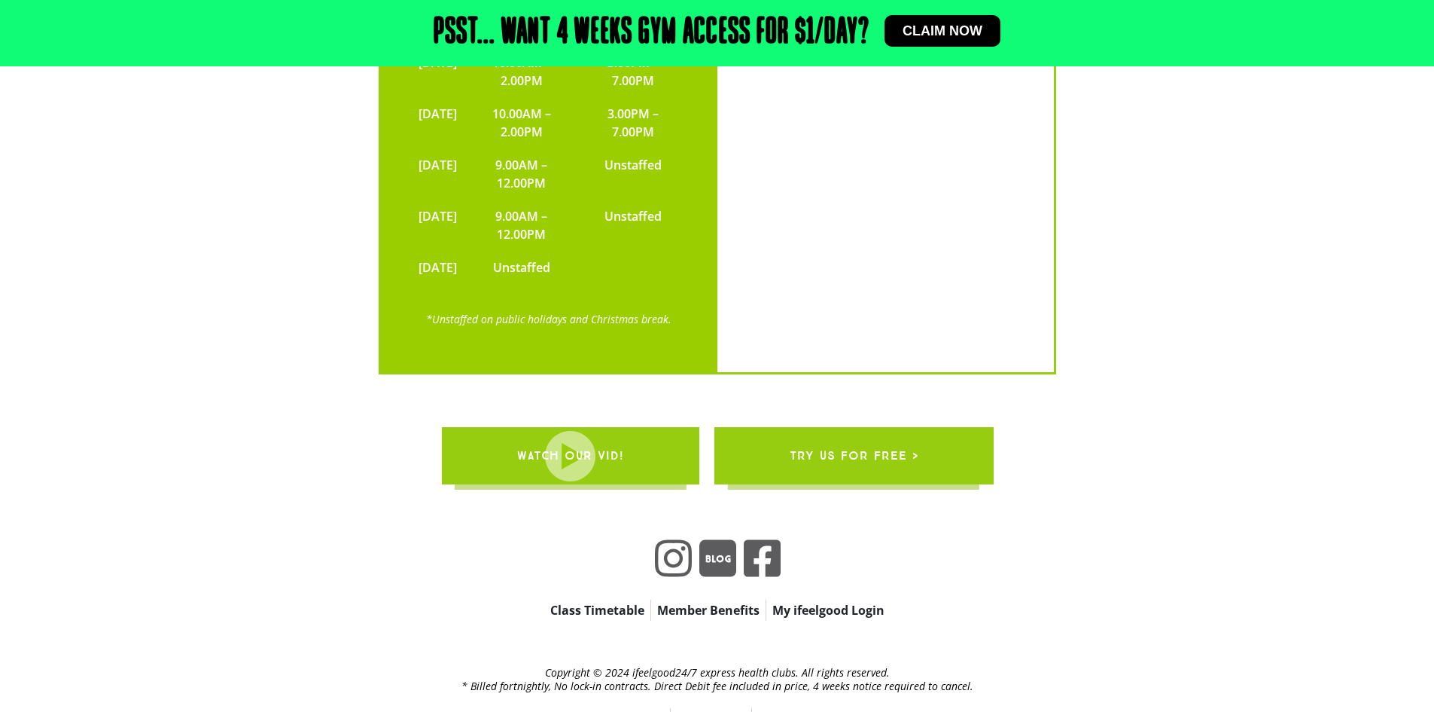
scroll to position [2958, 0]
